Goal: Task Accomplishment & Management: Complete application form

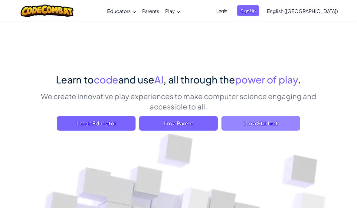
click at [287, 119] on span "I'm a Student" at bounding box center [261, 123] width 79 height 15
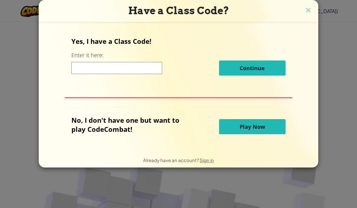
click at [301, 17] on h3 "Have a Class Code?" at bounding box center [178, 11] width 271 height 12
click at [309, 9] on img at bounding box center [309, 10] width 8 height 9
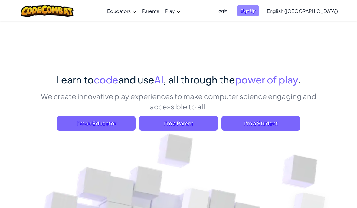
click at [260, 11] on span "Sign Up" at bounding box center [248, 10] width 22 height 11
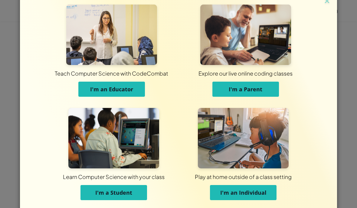
scroll to position [9, 0]
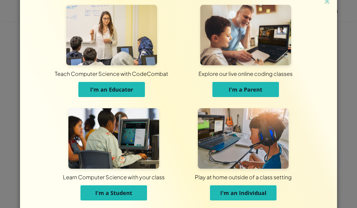
click at [93, 192] on button "I'm a Student" at bounding box center [114, 193] width 67 height 15
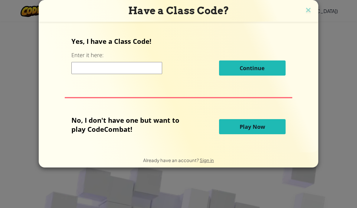
click at [313, 7] on h3 "Have a Class Code?" at bounding box center [178, 11] width 271 height 12
click at [305, 15] on img at bounding box center [309, 10] width 8 height 9
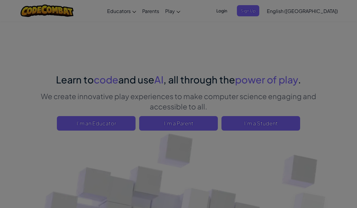
click at [306, 10] on span "English ([GEOGRAPHIC_DATA])" at bounding box center [302, 11] width 71 height 6
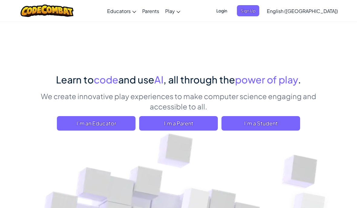
click at [260, 11] on span "Sign Up" at bounding box center [248, 10] width 22 height 11
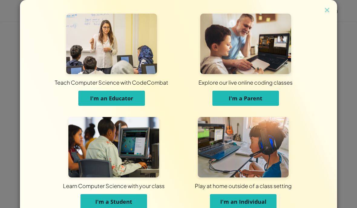
click at [105, 200] on span "I'm a Student" at bounding box center [113, 201] width 37 height 7
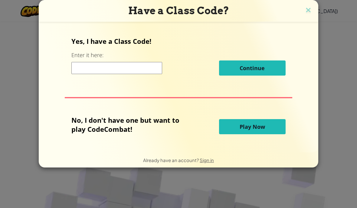
click at [268, 128] on button "Play Now" at bounding box center [252, 126] width 67 height 15
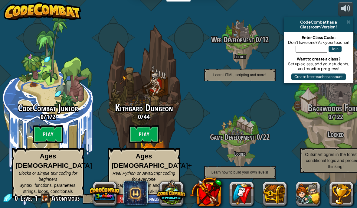
scroll to position [3, 0]
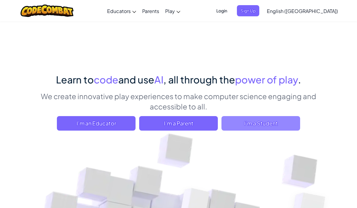
click at [288, 123] on span "I'm a Student" at bounding box center [261, 123] width 79 height 15
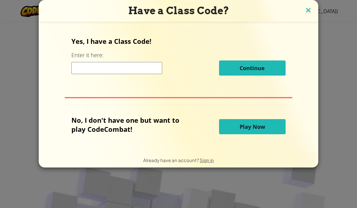
click at [307, 8] on img at bounding box center [309, 10] width 8 height 9
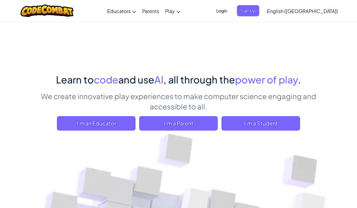
click at [260, 10] on span "Sign Up" at bounding box center [248, 10] width 22 height 11
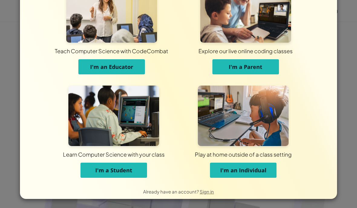
scroll to position [32, 0]
click at [96, 168] on span "I'm a Student" at bounding box center [113, 170] width 37 height 7
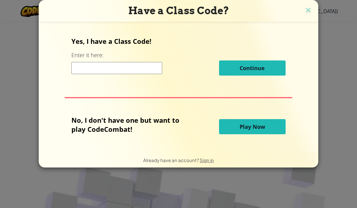
click at [90, 68] on input at bounding box center [116, 68] width 91 height 12
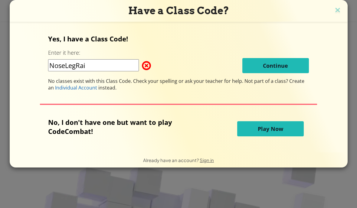
type input "NoseLegRain"
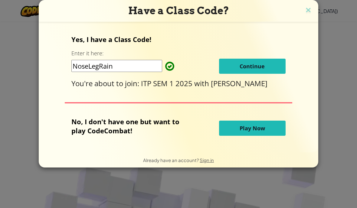
click at [252, 68] on button "Continue" at bounding box center [252, 66] width 67 height 15
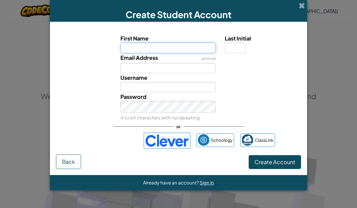
click at [191, 48] on input "First Name" at bounding box center [169, 48] width 96 height 10
type input "Aaron"
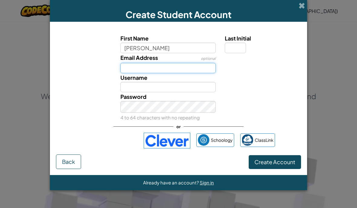
click at [128, 70] on input "Email Address" at bounding box center [169, 68] width 96 height 10
type input "Aaron"
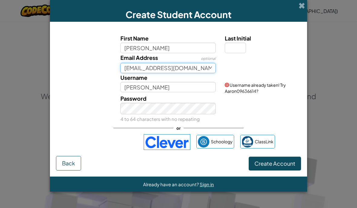
type input "apedr959@lacrossesd.org"
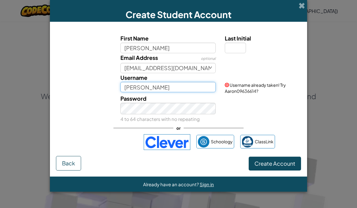
click at [183, 92] on input "Aaron" at bounding box center [169, 87] width 96 height 10
type input "A"
type input "a"
type input "A-aron"
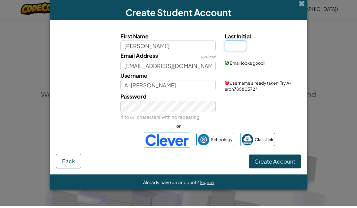
click at [242, 48] on input "Last Initial" at bounding box center [235, 48] width 21 height 10
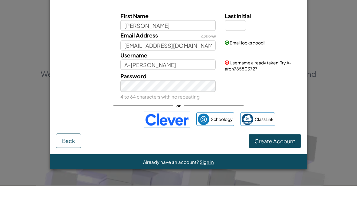
click at [275, 157] on button "Create Account" at bounding box center [275, 164] width 52 height 14
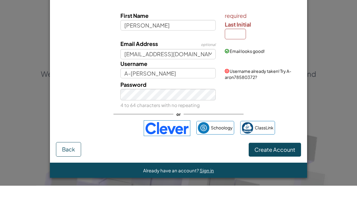
click at [291, 169] on span "Create Account" at bounding box center [275, 172] width 41 height 7
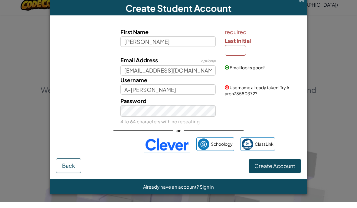
click at [274, 171] on span "Create Account" at bounding box center [275, 172] width 41 height 7
click at [240, 51] on input "Last Initial" at bounding box center [235, 56] width 21 height 10
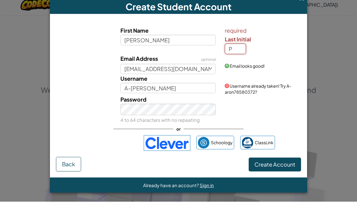
type input "P"
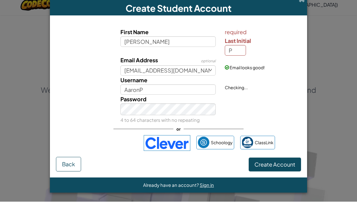
scroll to position [7, 0]
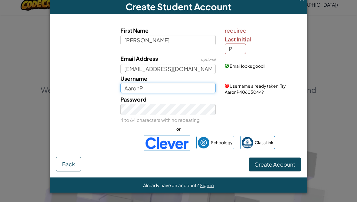
click at [189, 89] on input "AaronP" at bounding box center [169, 94] width 96 height 10
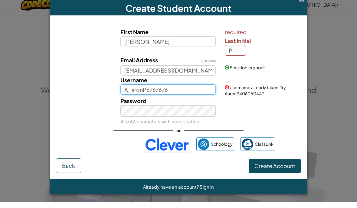
type input "A_aronP6767676"
click at [280, 160] on div "First Name Aaron required Last Initial P Email Address optional apedr959@lacros…" at bounding box center [178, 96] width 245 height 137
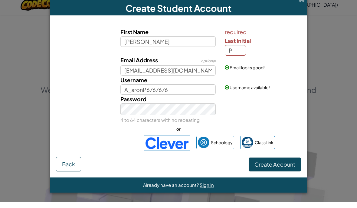
scroll to position [7, 0]
click at [287, 168] on span "Create Account" at bounding box center [275, 171] width 41 height 7
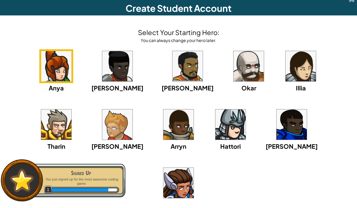
click at [234, 83] on img at bounding box center [249, 73] width 30 height 30
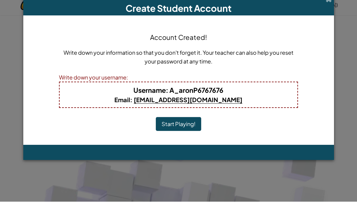
click at [185, 127] on button "Start Playing!" at bounding box center [178, 131] width 45 height 14
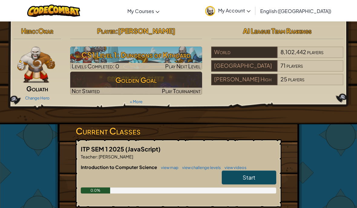
click at [264, 175] on link "Start" at bounding box center [249, 178] width 55 height 14
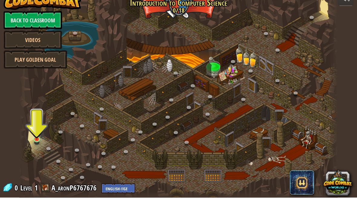
click at [37, 138] on img at bounding box center [37, 142] width 8 height 18
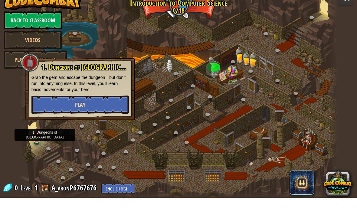
click at [46, 111] on button "Play" at bounding box center [81, 115] width 98 height 18
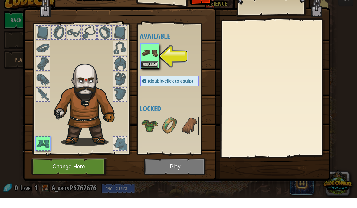
click at [144, 55] on img at bounding box center [149, 63] width 17 height 17
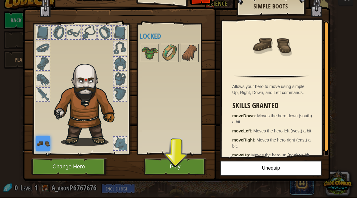
click at [176, 178] on button "Play" at bounding box center [175, 177] width 63 height 17
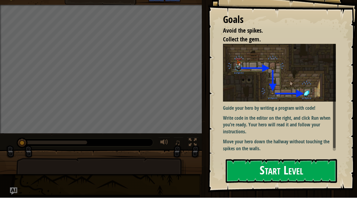
click at [284, 170] on button "Start Level" at bounding box center [281, 182] width 111 height 24
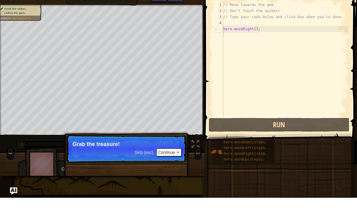
click at [164, 159] on button "Continue" at bounding box center [169, 163] width 25 height 8
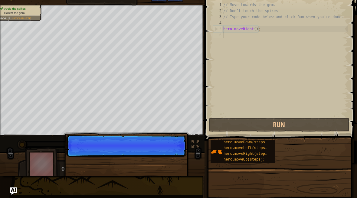
scroll to position [6, 6]
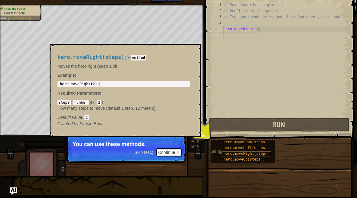
click at [254, 162] on span "hero.moveRight(steps);" at bounding box center [248, 164] width 48 height 4
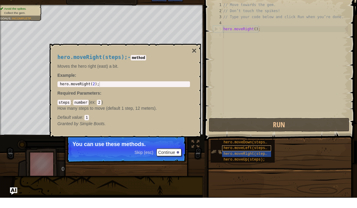
click at [263, 157] on span "hero.moveLeft(steps);" at bounding box center [247, 159] width 46 height 4
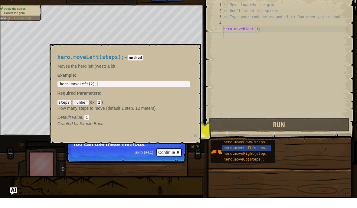
click at [306, 152] on div "hero.moveDown(steps); hero.moveLeft(steps); hero.moveRight(steps); hero.moveUp(…" at bounding box center [282, 162] width 143 height 24
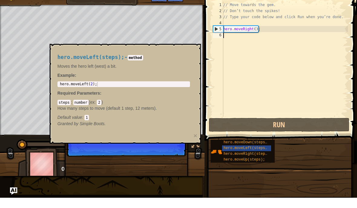
click at [282, 151] on div "hero.moveDown(steps); hero.moveLeft(steps); hero.moveRight(steps); hero.moveUp(…" at bounding box center [282, 162] width 143 height 24
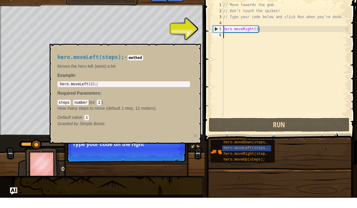
click at [291, 150] on div "hero.moveDown(steps); hero.moveLeft(steps); hero.moveRight(steps); hero.moveUp(…" at bounding box center [282, 162] width 143 height 24
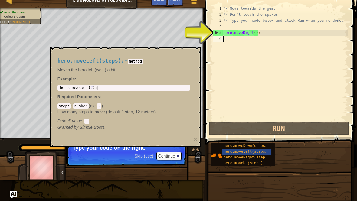
click at [178, 159] on button "Continue" at bounding box center [169, 163] width 25 height 8
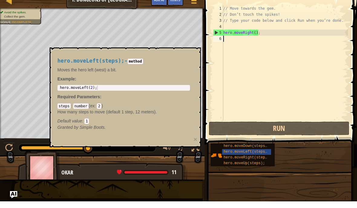
click at [182, 162] on div at bounding box center [102, 177] width 205 height 30
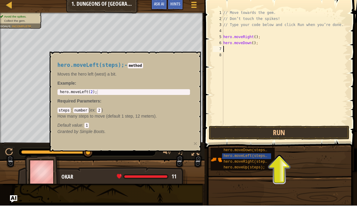
click at [320, 124] on div "// Move towards the gem. // Don’t touch the spikes! // Type your code below and…" at bounding box center [285, 75] width 126 height 127
click at [324, 129] on button "Run" at bounding box center [279, 135] width 141 height 14
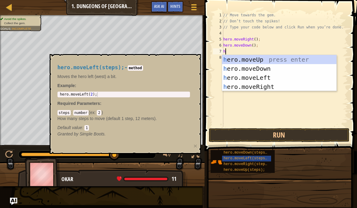
click at [266, 88] on div "h ero.moveUp press enter h ero.moveDown press enter h ero.moveLeft press enter …" at bounding box center [279, 82] width 115 height 55
type textarea "abcde fg"
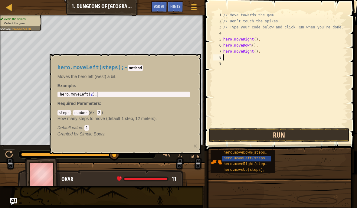
click at [304, 138] on button "Run" at bounding box center [279, 135] width 141 height 14
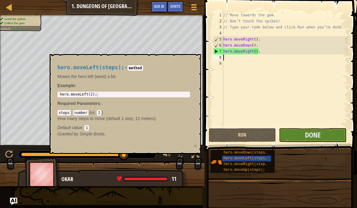
click at [323, 140] on button "Done" at bounding box center [313, 135] width 68 height 14
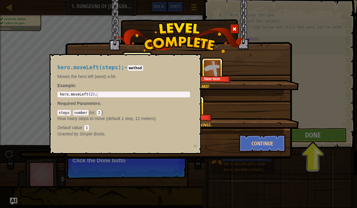
click at [32, 67] on div "You completed Dungeons of Kithgard! +9 +0 New Item Clean code: no code errors o…" at bounding box center [178, 104] width 357 height 208
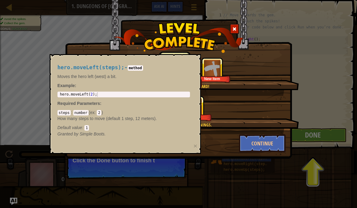
click at [9, 45] on div "You completed Dungeons of Kithgard! +10 +3 New Item Clean code: no code errors …" at bounding box center [178, 104] width 357 height 208
click at [71, 77] on p "Moves the hero left (west) a bit." at bounding box center [124, 77] width 133 height 6
click at [59, 66] on span "hero.moveLeft(steps);" at bounding box center [91, 68] width 67 height 6
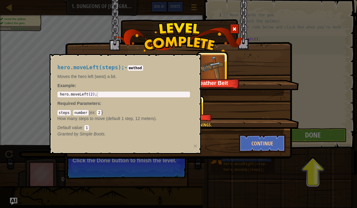
click at [138, 65] on code "method" at bounding box center [135, 67] width 15 height 5
click at [127, 67] on h4 "hero.moveLeft(steps); - method" at bounding box center [124, 68] width 133 height 6
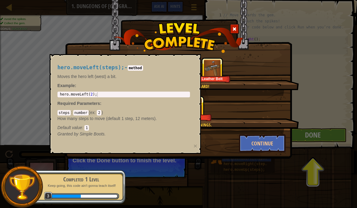
click at [51, 53] on div "You completed Dungeons of Kithgard! +10 +17 Leather Belt Clean code: no code er…" at bounding box center [178, 104] width 357 height 208
click at [41, 108] on div "You completed Dungeons of Kithgard! +10 +17 Leather Belt Clean code: no code er…" at bounding box center [178, 104] width 357 height 208
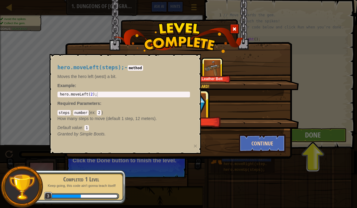
click at [272, 140] on button "Continue" at bounding box center [262, 143] width 47 height 18
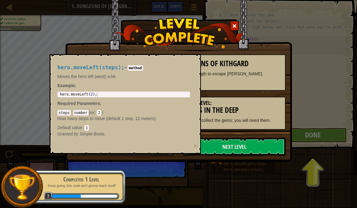
click at [35, 99] on div "Level Complete : Dungeons of Kithgard Well done, hero. You’re building the stre…" at bounding box center [178, 104] width 357 height 208
click at [68, 36] on div at bounding box center [178, 42] width 227 height 41
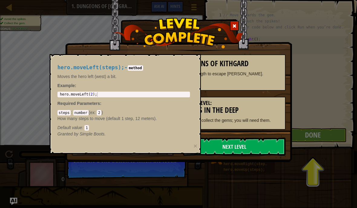
click at [234, 28] on span at bounding box center [235, 26] width 4 height 4
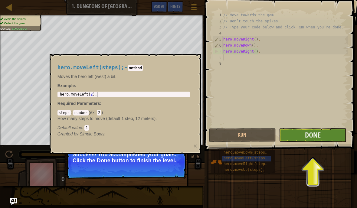
click at [304, 138] on button "Done" at bounding box center [313, 135] width 68 height 14
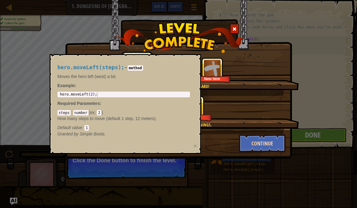
click at [267, 145] on button "Continue" at bounding box center [262, 143] width 47 height 18
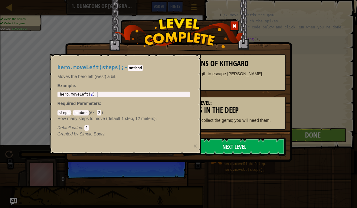
click at [219, 147] on link "Next Level" at bounding box center [234, 147] width 103 height 18
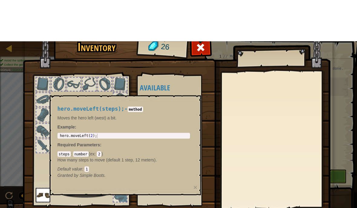
scroll to position [6, 6]
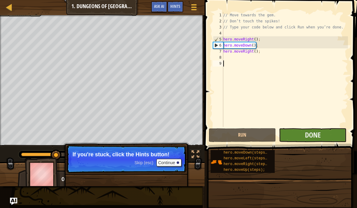
click at [333, 132] on button "Done" at bounding box center [313, 135] width 68 height 14
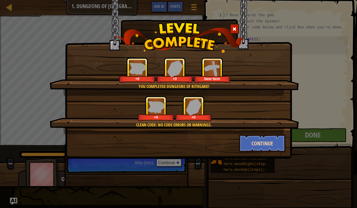
click at [266, 137] on button "Continue" at bounding box center [262, 143] width 47 height 18
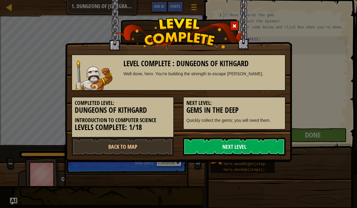
click at [251, 150] on link "Next Level" at bounding box center [234, 147] width 103 height 18
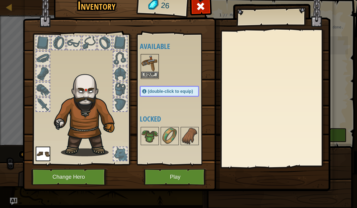
click at [151, 73] on button "Equip" at bounding box center [149, 75] width 17 height 6
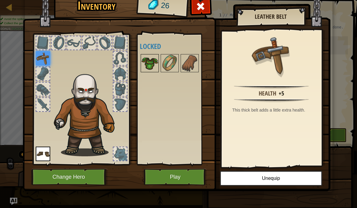
click at [149, 65] on img at bounding box center [149, 63] width 17 height 17
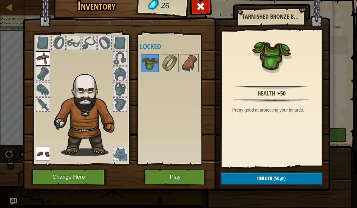
click at [46, 79] on div at bounding box center [42, 73] width 13 height 13
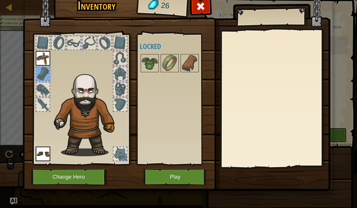
click at [44, 75] on div at bounding box center [42, 73] width 13 height 13
click at [190, 59] on img at bounding box center [189, 63] width 17 height 17
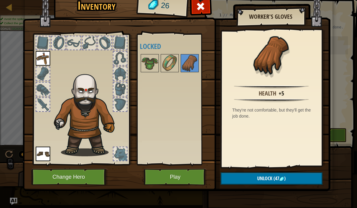
click at [42, 156] on img at bounding box center [43, 154] width 15 height 15
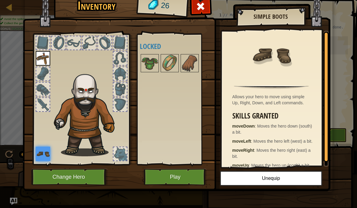
click at [38, 100] on div at bounding box center [42, 104] width 13 height 13
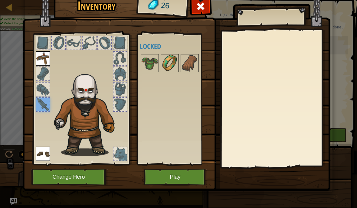
click at [171, 61] on img at bounding box center [169, 63] width 17 height 17
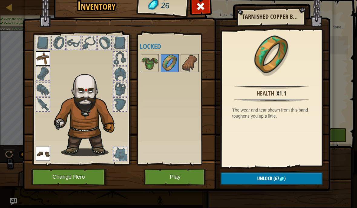
click at [191, 180] on button "Play" at bounding box center [175, 177] width 63 height 17
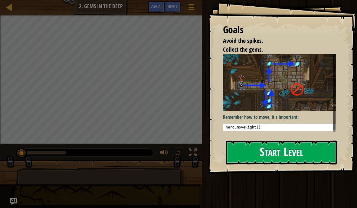
click at [297, 141] on button "Start Level" at bounding box center [281, 153] width 111 height 24
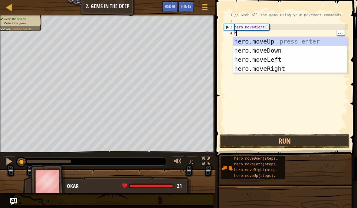
scroll to position [6, 8]
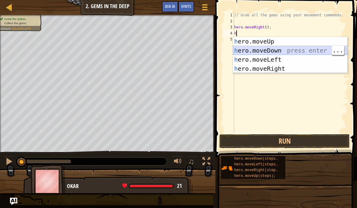
click at [292, 49] on div "h ero.moveUp press enter h ero.moveDown press enter h ero.moveLeft press enter …" at bounding box center [290, 64] width 115 height 55
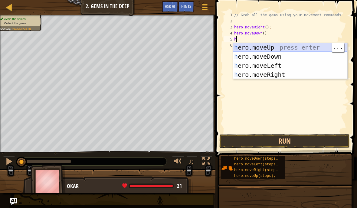
click at [306, 45] on div "h ero.moveUp press enter h ero.moveDown press enter h ero.moveLeft press enter …" at bounding box center [290, 70] width 115 height 55
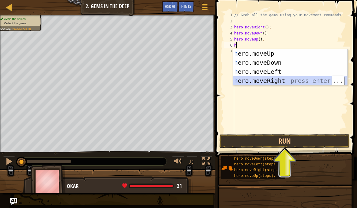
click at [297, 83] on div "h ero.moveUp press enter h ero.moveDown press enter h ero.moveLeft press enter …" at bounding box center [290, 76] width 115 height 55
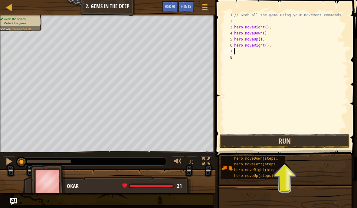
click at [302, 143] on button "Run" at bounding box center [285, 141] width 131 height 14
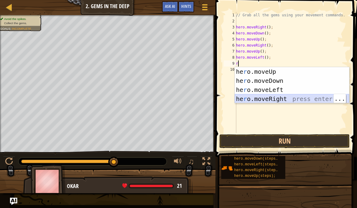
click at [287, 98] on div "he r o.moveUp press enter he r o.moveDown press enter he r o.moveLeft press ent…" at bounding box center [292, 94] width 115 height 55
type textarea "abcde fg"
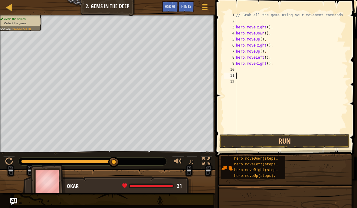
click at [313, 132] on div "// Grab all the gems using your movement commands. hero . moveRight ( ) ; hero …" at bounding box center [291, 78] width 113 height 133
click at [320, 139] on button "Run" at bounding box center [285, 141] width 131 height 14
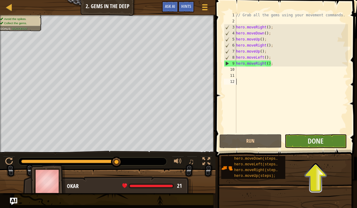
click at [334, 139] on button "Done" at bounding box center [316, 141] width 62 height 14
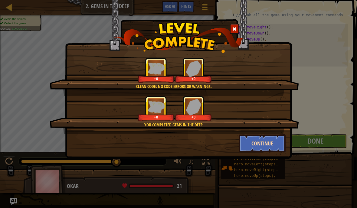
click at [277, 138] on button "Continue" at bounding box center [262, 143] width 47 height 18
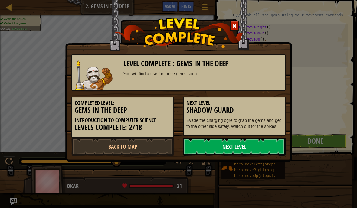
click at [273, 145] on link "Next Level" at bounding box center [234, 147] width 103 height 18
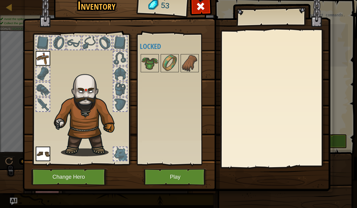
click at [164, 174] on button "Play" at bounding box center [175, 177] width 63 height 17
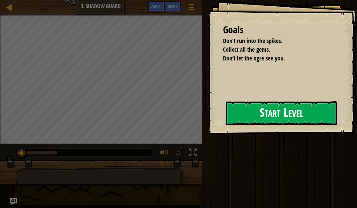
click at [296, 110] on button "Start Level" at bounding box center [281, 113] width 111 height 24
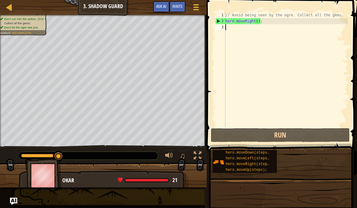
scroll to position [6, 8]
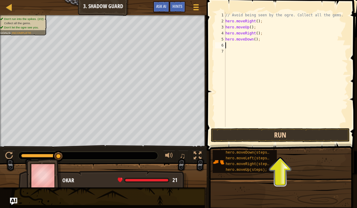
click at [324, 130] on button "Run" at bounding box center [280, 135] width 139 height 14
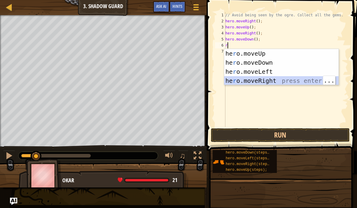
type textarea "abcde fg"
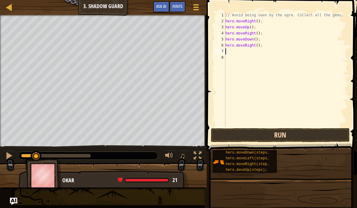
click at [330, 136] on button "Run" at bounding box center [280, 135] width 139 height 14
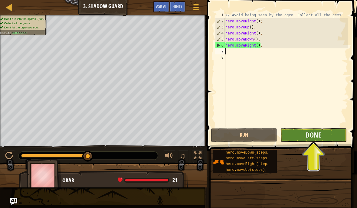
click at [331, 135] on button "Done" at bounding box center [313, 135] width 66 height 14
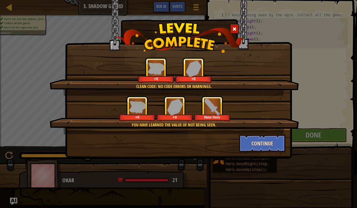
click at [270, 141] on button "Continue" at bounding box center [262, 143] width 47 height 18
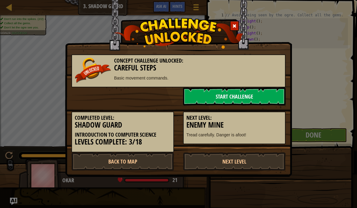
click at [271, 98] on link "Start Challenge" at bounding box center [234, 97] width 103 height 18
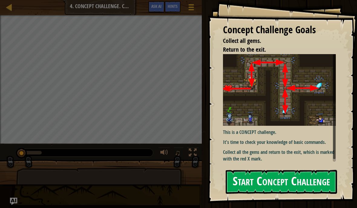
click at [301, 174] on button "Start Concept Challenge" at bounding box center [281, 182] width 111 height 24
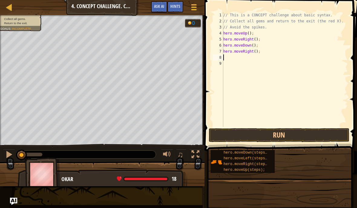
scroll to position [6, 8]
click at [326, 129] on button "Run" at bounding box center [279, 135] width 141 height 14
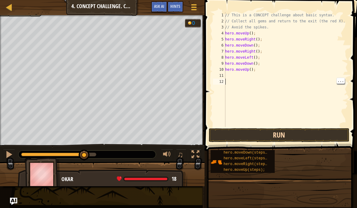
click at [317, 134] on button "Run" at bounding box center [279, 135] width 141 height 14
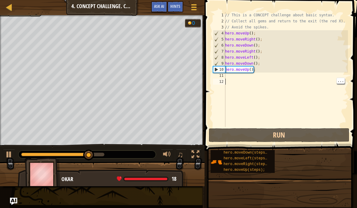
click at [247, 79] on div "// This is a CONCEPT challenge about basic syntax. // Collect all gems and retu…" at bounding box center [286, 75] width 124 height 127
click at [260, 75] on div "// This is a CONCEPT challenge about basic syntax. // Collect all gems and retu…" at bounding box center [286, 75] width 124 height 127
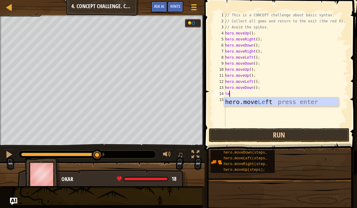
scroll to position [6, 13]
type textarea "abcde fg"
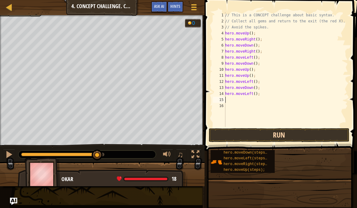
click at [238, 134] on button "Run" at bounding box center [279, 135] width 141 height 14
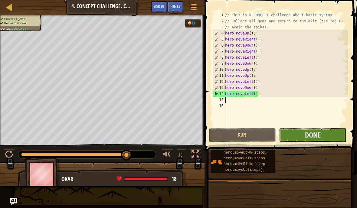
click at [334, 132] on button "Done" at bounding box center [313, 135] width 68 height 14
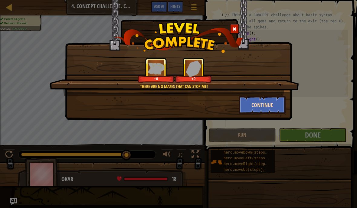
click at [276, 103] on button "Continue" at bounding box center [262, 105] width 47 height 18
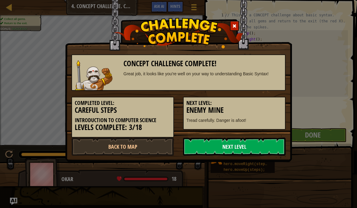
click at [269, 142] on link "Next Level" at bounding box center [234, 147] width 103 height 18
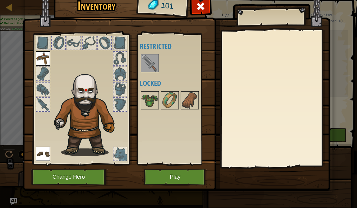
click at [155, 67] on img at bounding box center [149, 63] width 17 height 17
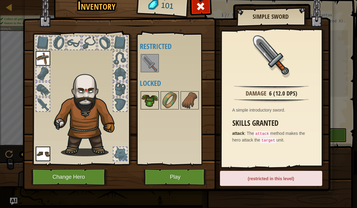
click at [145, 98] on img at bounding box center [149, 100] width 17 height 17
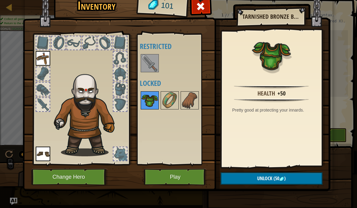
click at [155, 104] on img at bounding box center [149, 100] width 17 height 17
click at [301, 179] on button "Unlock (50 )" at bounding box center [272, 179] width 102 height 12
click at [301, 175] on button "Confirm" at bounding box center [272, 179] width 102 height 12
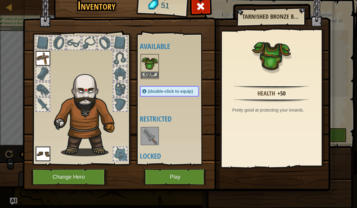
click at [155, 72] on button "Equip" at bounding box center [149, 75] width 17 height 6
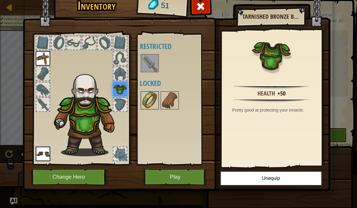
click at [149, 96] on img at bounding box center [149, 100] width 17 height 17
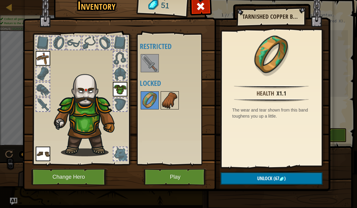
click at [164, 102] on img at bounding box center [169, 100] width 17 height 17
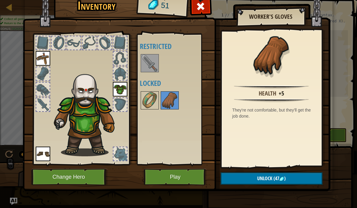
click at [294, 181] on button "Unlock (47 )" at bounding box center [272, 179] width 102 height 12
click at [289, 177] on button "Confirm" at bounding box center [272, 179] width 102 height 12
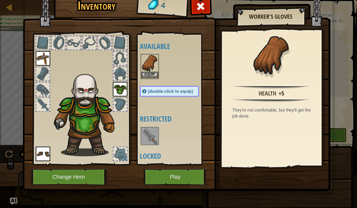
click at [147, 73] on button "Equip" at bounding box center [149, 75] width 17 height 6
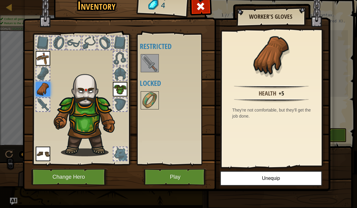
click at [195, 174] on button "Play" at bounding box center [175, 177] width 63 height 17
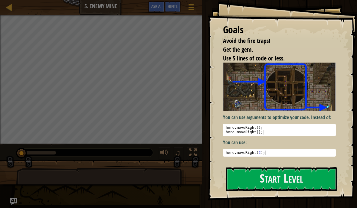
click at [307, 121] on p "You can use arguments to optimize your code. Instead of:" at bounding box center [279, 117] width 113 height 7
click at [302, 174] on button "Start Level" at bounding box center [281, 180] width 111 height 24
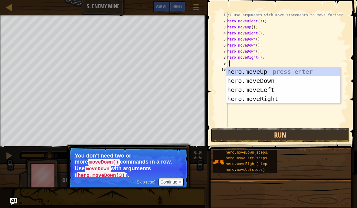
scroll to position [6, 10]
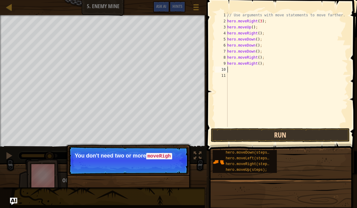
click at [310, 134] on button "Run" at bounding box center [280, 135] width 139 height 14
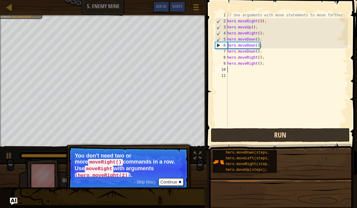
click at [332, 142] on button "Run" at bounding box center [280, 135] width 139 height 14
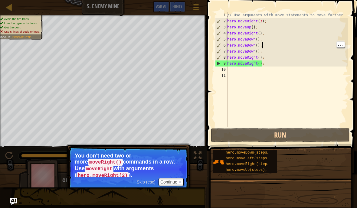
click at [264, 44] on div "// Use arguments with move statements to move farther. hero . moveRight ( 3 ) ;…" at bounding box center [287, 75] width 122 height 127
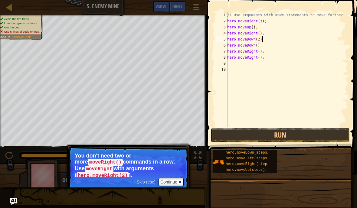
scroll to position [6, 8]
click at [334, 130] on button "Run" at bounding box center [280, 135] width 139 height 14
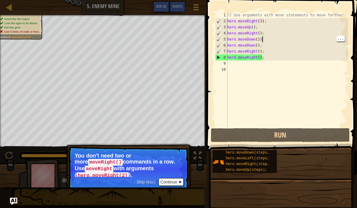
click at [266, 40] on div "// Use arguments with move statements to move farther. hero . moveRight ( 3 ) ;…" at bounding box center [287, 75] width 122 height 127
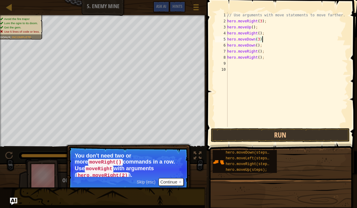
scroll to position [6, 10]
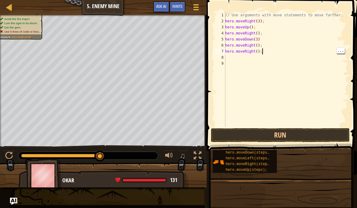
click at [268, 45] on div "// Use arguments with move statements to move farther. hero . moveRight ( 3 ) ;…" at bounding box center [286, 75] width 124 height 127
click at [270, 54] on div "// Use arguments with move statements to move farther. hero . moveRight ( 3 ) ;…" at bounding box center [286, 75] width 124 height 127
type textarea "abcde fg"
click at [327, 132] on button "Run" at bounding box center [280, 135] width 139 height 14
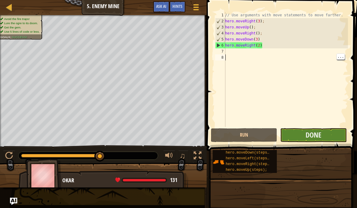
click at [327, 134] on button "Done" at bounding box center [313, 135] width 66 height 14
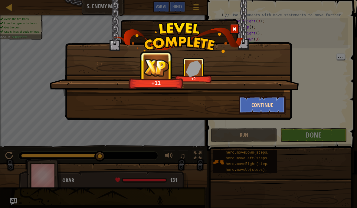
click at [276, 100] on button "Continue" at bounding box center [262, 105] width 47 height 18
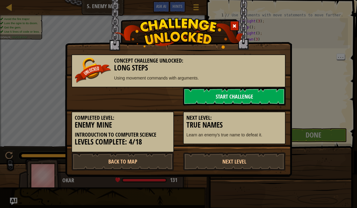
click at [264, 93] on link "Start Challenge" at bounding box center [234, 97] width 103 height 18
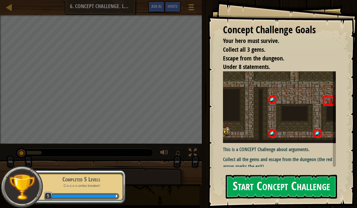
click at [315, 187] on button "Start Concept Challenge" at bounding box center [281, 187] width 111 height 24
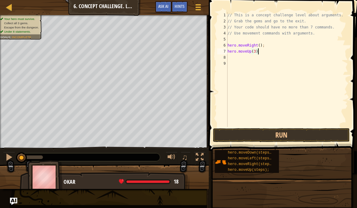
scroll to position [6, 10]
click at [255, 63] on div "// This is a concept challenge level about arguments. // Grab the gems and go t…" at bounding box center [288, 75] width 122 height 127
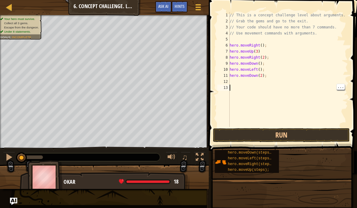
click at [257, 86] on div "// This is a concept challenge level about arguments. // Grab the gems and go t…" at bounding box center [289, 75] width 120 height 127
click at [253, 84] on div "// This is a concept challenge level about arguments. // Grab the gems and go t…" at bounding box center [289, 75] width 120 height 127
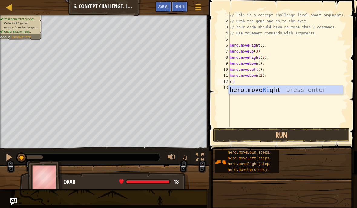
scroll to position [6, 10]
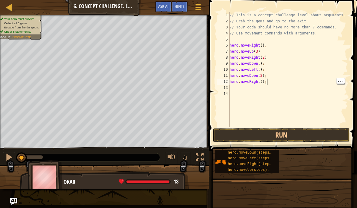
click at [261, 80] on div "// This is a concept challenge level about arguments. // Grab the gems and go t…" at bounding box center [289, 75] width 120 height 127
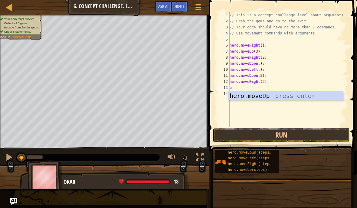
scroll to position [6, 8]
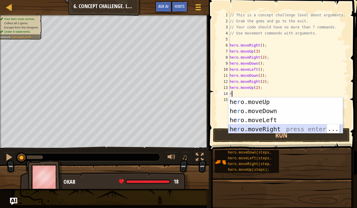
click at [306, 128] on div "he r o.moveUp press enter he r o.moveDown press enter he r o.moveLeft press ent…" at bounding box center [286, 125] width 115 height 55
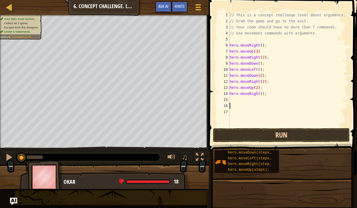
click at [314, 135] on button "Run" at bounding box center [281, 135] width 137 height 14
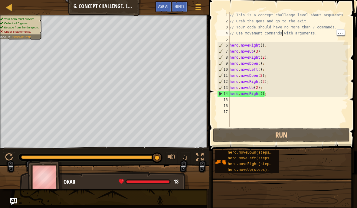
click at [284, 36] on div "// This is a concept challenge level about arguments. // Grab the gems and go t…" at bounding box center [289, 75] width 120 height 127
click at [277, 36] on div "// This is a concept challenge level about arguments. // Grab the gems and go t…" at bounding box center [289, 75] width 120 height 127
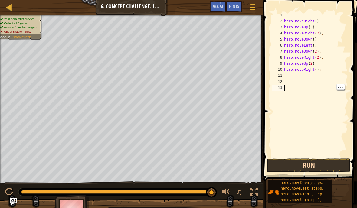
click at [335, 161] on button "Run" at bounding box center [309, 166] width 84 height 14
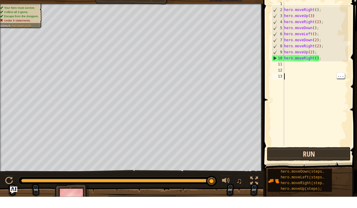
click at [322, 159] on button "Run" at bounding box center [309, 166] width 84 height 14
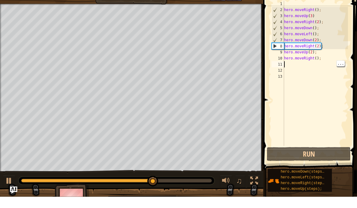
click at [313, 63] on div "hero . moveRight ( ) ; hero . moveUp ( 3 ) hero . moveRight ( 2 ) ; hero . move…" at bounding box center [315, 91] width 65 height 158
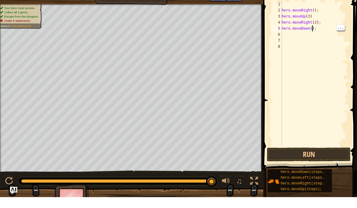
click at [314, 27] on div "hero . moveRight ( ) ; hero . moveUp ( 3 ) hero . moveRight ( 2 ) ; hero . move…" at bounding box center [315, 91] width 68 height 158
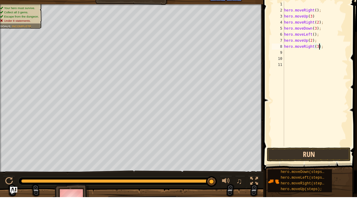
click at [334, 159] on button "Run" at bounding box center [309, 166] width 84 height 14
type textarea "abcde fg"
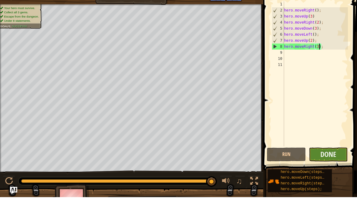
click at [338, 159] on button "Done" at bounding box center [328, 166] width 39 height 14
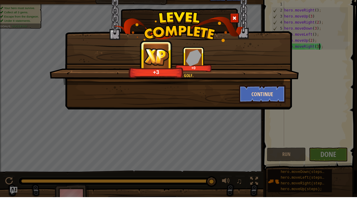
click at [277, 96] on button "Continue" at bounding box center [262, 105] width 47 height 18
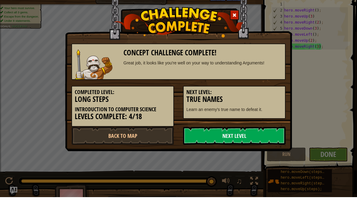
click at [266, 138] on link "Next Level" at bounding box center [234, 147] width 103 height 18
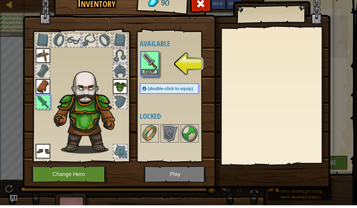
click at [151, 75] on button "Equip" at bounding box center [149, 75] width 17 height 6
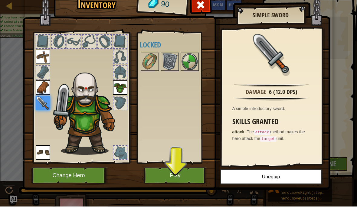
click at [160, 175] on button "Play" at bounding box center [175, 177] width 63 height 17
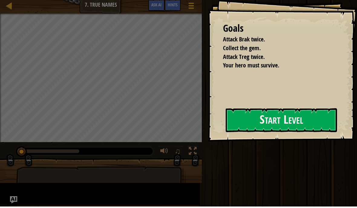
click at [297, 108] on div "Run Submit Done" at bounding box center [278, 102] width 157 height 205
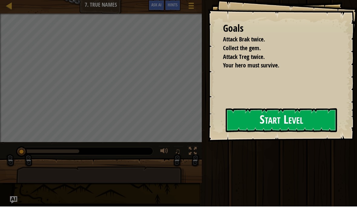
click at [291, 117] on button "Start Level" at bounding box center [281, 122] width 111 height 24
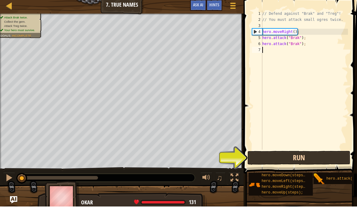
click at [308, 156] on button "Run" at bounding box center [299, 160] width 103 height 14
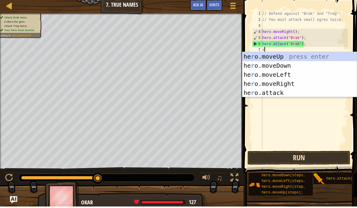
scroll to position [6, 8]
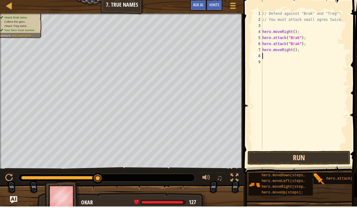
click at [336, 160] on button "Run" at bounding box center [299, 160] width 103 height 14
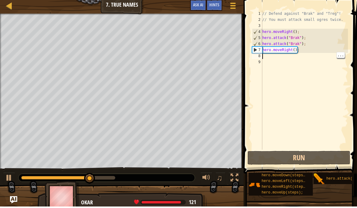
click at [292, 55] on div "// Defend against "Brak" and "Treg"! // You must attack small ogres twice. hero…" at bounding box center [304, 87] width 87 height 151
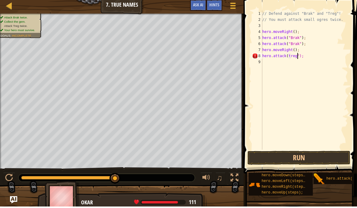
scroll to position [6, 15]
click at [331, 153] on button "Run" at bounding box center [299, 160] width 103 height 14
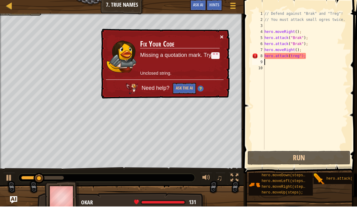
click at [224, 35] on button "×" at bounding box center [222, 38] width 4 height 6
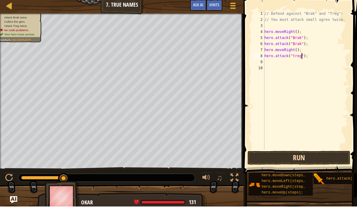
click at [323, 158] on button "Run" at bounding box center [299, 160] width 103 height 14
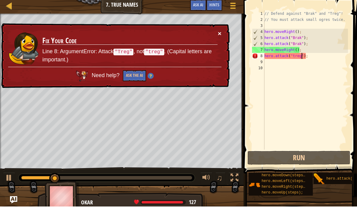
click at [221, 32] on button "×" at bounding box center [220, 35] width 4 height 6
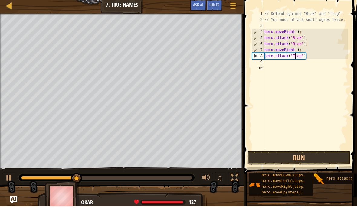
scroll to position [6, 8]
click at [324, 158] on button "Run" at bounding box center [299, 160] width 103 height 14
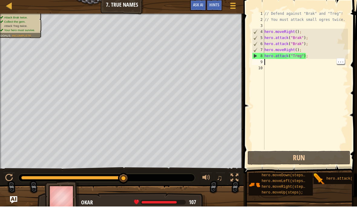
click at [281, 64] on div "// Defend against "Brak" and "Treg"! // You must attack small ogres twice. hero…" at bounding box center [306, 87] width 85 height 151
click at [314, 52] on div "// Defend against "Brak" and "Treg"! // You must attack small ogres twice. hero…" at bounding box center [306, 87] width 85 height 151
click at [311, 56] on div "// Defend against "Brak" and "Treg"! // You must attack small ogres twice. hero…" at bounding box center [306, 87] width 85 height 151
click at [290, 66] on div "// Defend against "Brak" and "Treg"! // You must attack small ogres twice. hero…" at bounding box center [306, 87] width 85 height 151
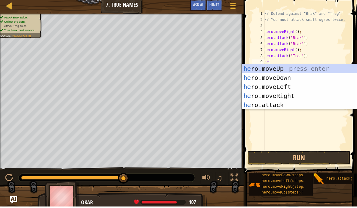
scroll to position [6, 13]
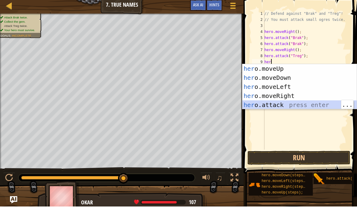
click at [294, 104] on div "her o.moveUp press enter her o.moveDown press enter her o.moveLeft press enter …" at bounding box center [300, 98] width 115 height 64
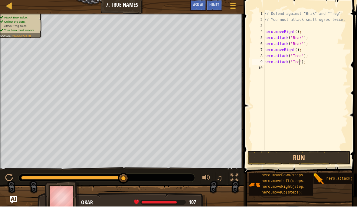
scroll to position [6, 15]
click at [332, 159] on button "Run" at bounding box center [299, 160] width 103 height 14
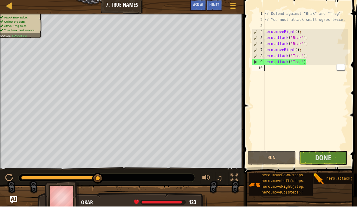
scroll to position [6, 8]
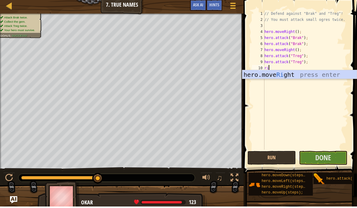
type textarea "abcde fg"
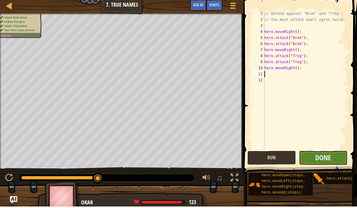
click at [335, 160] on button "Done" at bounding box center [323, 160] width 48 height 14
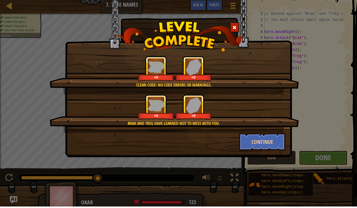
click at [307, 120] on div "Clean code: no code errors or warnings. +0 +0 Brak and Treg have learned not to…" at bounding box center [178, 104] width 357 height 208
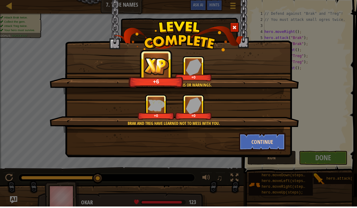
click at [276, 145] on button "Continue" at bounding box center [262, 143] width 47 height 18
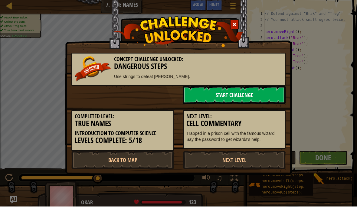
click at [265, 100] on link "Start Challenge" at bounding box center [234, 97] width 103 height 18
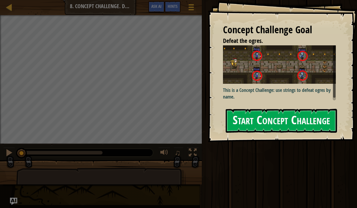
click at [309, 115] on button "Start Concept Challenge" at bounding box center [281, 121] width 111 height 24
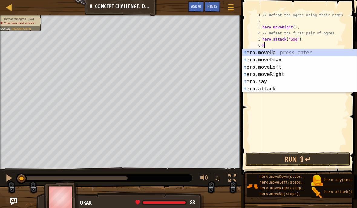
scroll to position [6, 8]
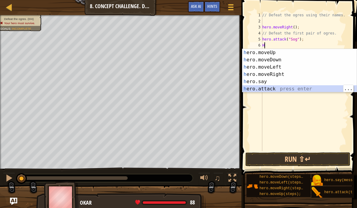
click at [296, 89] on div "h ero.moveUp press enter h ero.moveDown press enter h ero.moveLeft press enter …" at bounding box center [300, 78] width 115 height 58
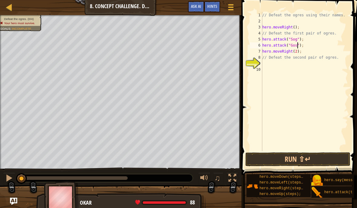
scroll to position [6, 13]
click at [314, 60] on div "// Defeat the ogres using their names. hero . moveRight ( ) ; // Defeat the fir…" at bounding box center [304, 87] width 87 height 151
click at [313, 68] on div "// Defeat the ogres using their names. hero . moveRight ( ) ; // Defeat the fir…" at bounding box center [304, 87] width 87 height 151
click at [315, 63] on div "// Defeat the ogres using their names. hero . moveRight ( ) ; // Defeat the fir…" at bounding box center [304, 87] width 87 height 151
click at [335, 55] on div "// Defeat the ogres using their names. hero . moveRight ( ) ; // Defeat the fir…" at bounding box center [304, 87] width 87 height 151
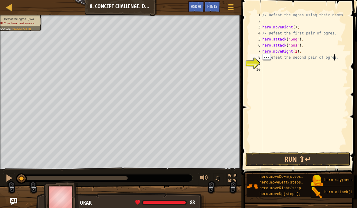
click at [341, 57] on div "// Defeat the ogres using their names. hero . moveRight ( ) ; // Defeat the fir…" at bounding box center [304, 87] width 87 height 151
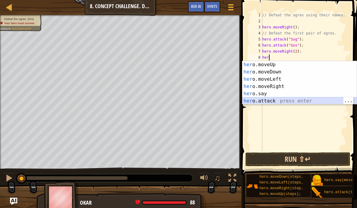
click at [288, 100] on div "her o.moveUp press enter her o.moveDown press enter her o.moveLeft press enter …" at bounding box center [300, 90] width 115 height 58
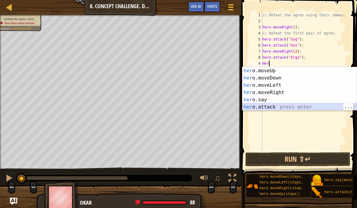
click at [295, 106] on div "her o.moveUp press enter her o.moveDown press enter her o.moveLeft press enter …" at bounding box center [300, 96] width 115 height 58
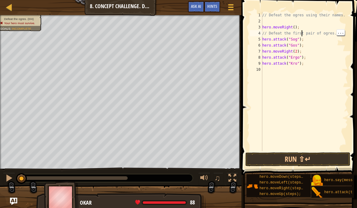
click at [334, 31] on div "// Defeat the ogres using their names. hero . moveRight ( ) ; // Defeat the fir…" at bounding box center [304, 87] width 87 height 151
click at [337, 34] on div "// Defeat the ogres using their names. hero . moveRight ( ) ; // Defeat the fir…" at bounding box center [304, 87] width 87 height 151
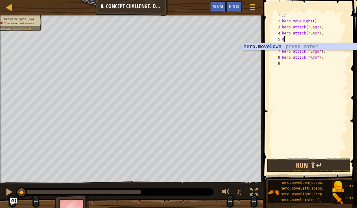
scroll to position [6, 8]
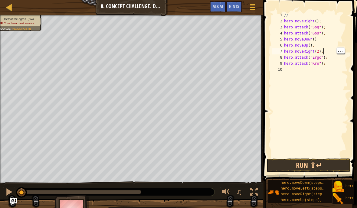
click at [321, 70] on div "// hero . moveRight ( ) ; hero . attack ( "Sog" ) ; hero . attack ( "Gos" ) ; h…" at bounding box center [315, 91] width 65 height 158
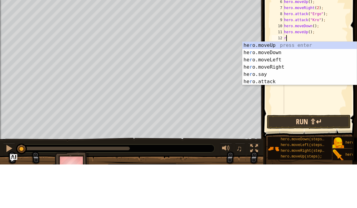
click at [324, 159] on button "Run ⇧↵" at bounding box center [309, 166] width 84 height 14
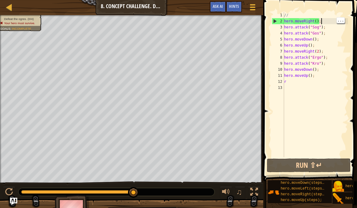
click at [330, 24] on div "// hero . moveRight ( ) ; hero . attack ( "Sog" ) ; hero . attack ( "Gos" ) ; h…" at bounding box center [315, 91] width 65 height 158
click at [329, 29] on div "// hero . moveRight ( ) ; hero . attack ( "Sog" ) ; hero . attack ( "Gos" ) ; h…" at bounding box center [315, 91] width 65 height 158
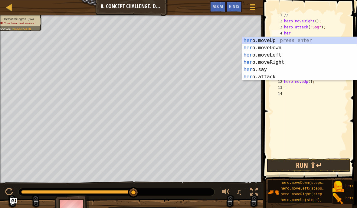
scroll to position [6, 13]
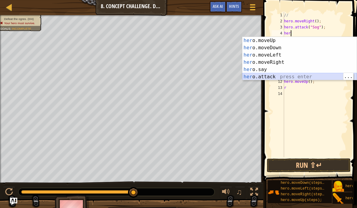
click at [291, 77] on div "her o.moveUp press enter her o.moveDown press enter her o.moveLeft press enter …" at bounding box center [300, 66] width 115 height 58
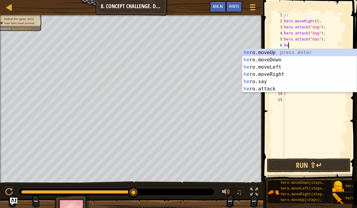
scroll to position [6, 10]
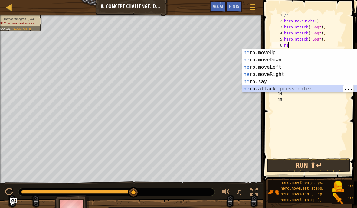
click at [284, 88] on div "he ro.moveUp press enter he ro.moveDown press enter he ro.moveLeft press enter …" at bounding box center [300, 78] width 115 height 58
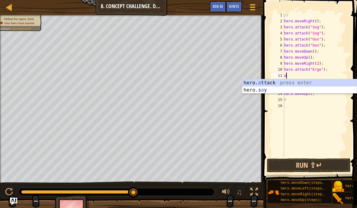
scroll to position [6, 8]
click at [317, 81] on div "hero. a ttack press enter hero.s a y press enter" at bounding box center [300, 93] width 115 height 29
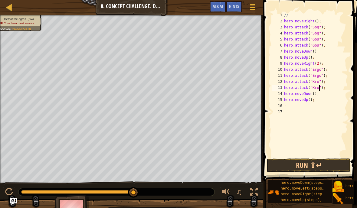
scroll to position [6, 13]
click at [332, 161] on button "Run ⇧↵" at bounding box center [309, 166] width 84 height 14
type textarea "abcde fg"
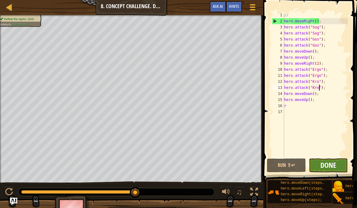
click at [334, 161] on span "Done" at bounding box center [329, 166] width 16 height 10
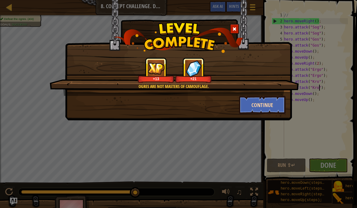
click at [272, 105] on button "Continue" at bounding box center [262, 105] width 47 height 18
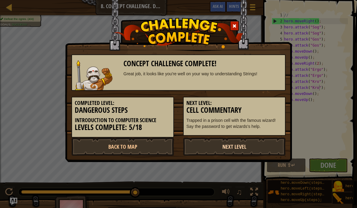
click at [267, 139] on link "Next Level" at bounding box center [234, 147] width 103 height 18
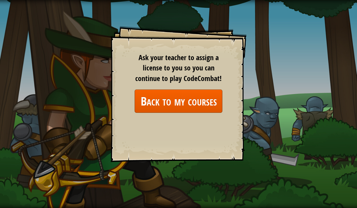
click at [217, 101] on link "Back to my courses" at bounding box center [179, 101] width 88 height 23
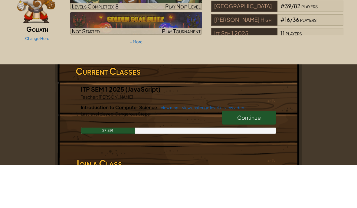
scroll to position [20, 0]
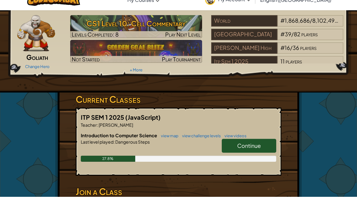
click at [267, 150] on link "Continue" at bounding box center [249, 157] width 55 height 14
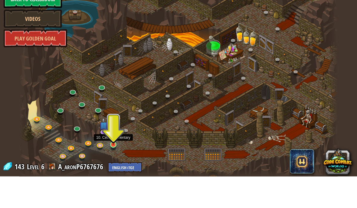
click at [113, 159] on img at bounding box center [114, 168] width 8 height 18
